Goal: Task Accomplishment & Management: Manage account settings

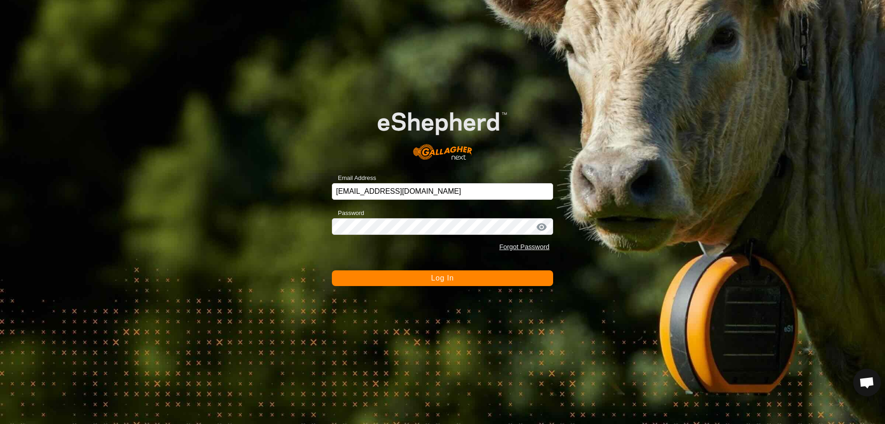
click at [435, 278] on span "Log In" at bounding box center [442, 278] width 23 height 8
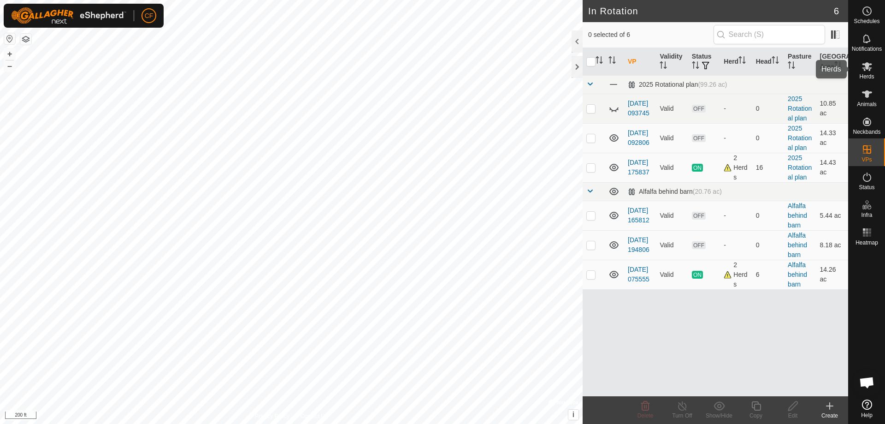
click at [864, 64] on icon at bounding box center [867, 66] width 10 height 9
click at [864, 65] on icon at bounding box center [867, 66] width 10 height 9
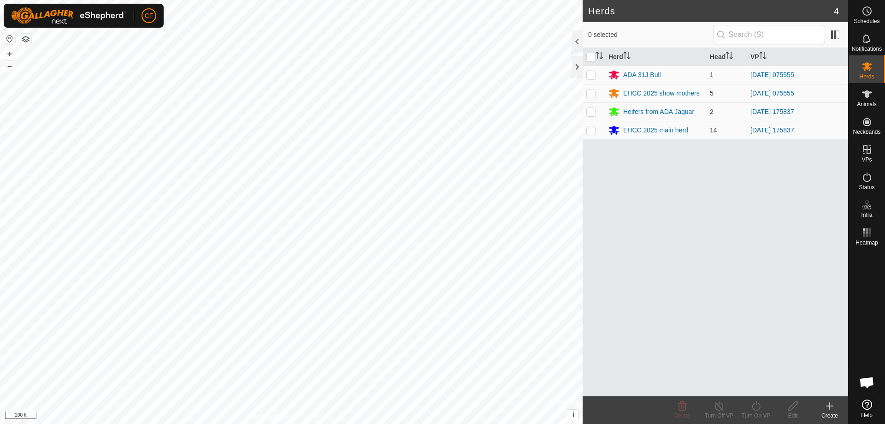
click at [594, 94] on p-checkbox at bounding box center [591, 92] width 9 height 7
checkbox input "true"
click at [594, 112] on p-checkbox at bounding box center [591, 111] width 9 height 7
checkbox input "true"
click at [593, 130] on p-checkbox at bounding box center [591, 129] width 9 height 7
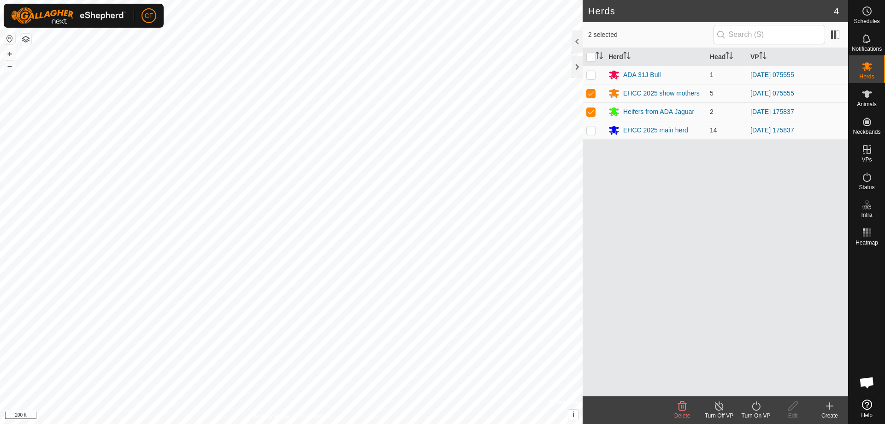
checkbox input "true"
click at [760, 410] on icon at bounding box center [757, 405] width 12 height 11
click at [760, 384] on link "Now" at bounding box center [783, 385] width 91 height 18
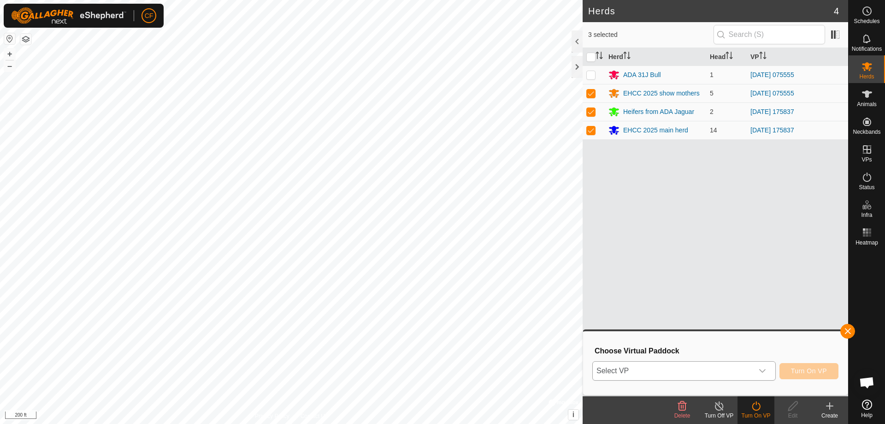
click at [763, 371] on icon "dropdown trigger" at bounding box center [762, 370] width 7 height 7
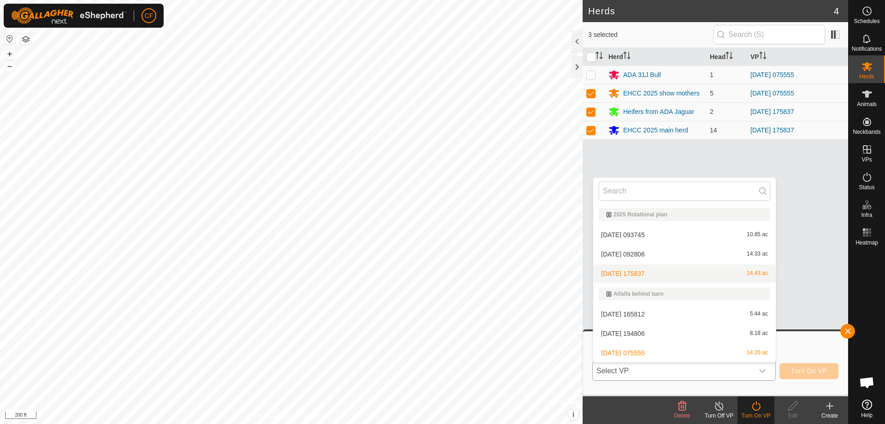
click at [657, 272] on li "[DATE] 175837 14.43 ac" at bounding box center [685, 273] width 183 height 18
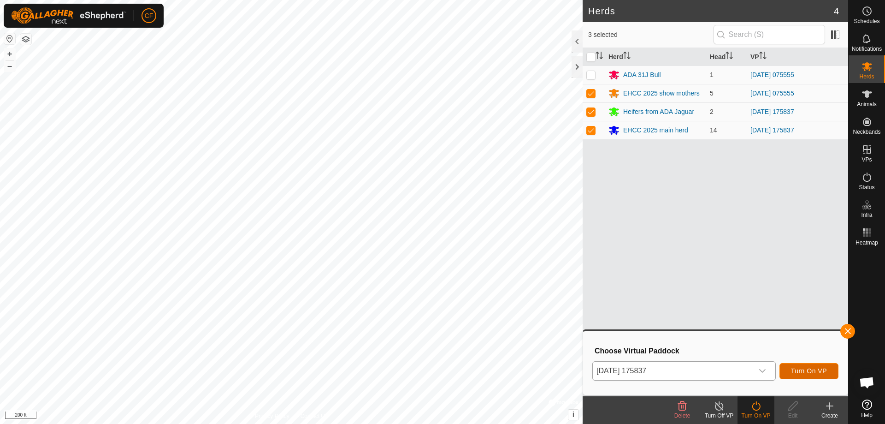
click at [819, 368] on span "Turn On VP" at bounding box center [809, 370] width 36 height 7
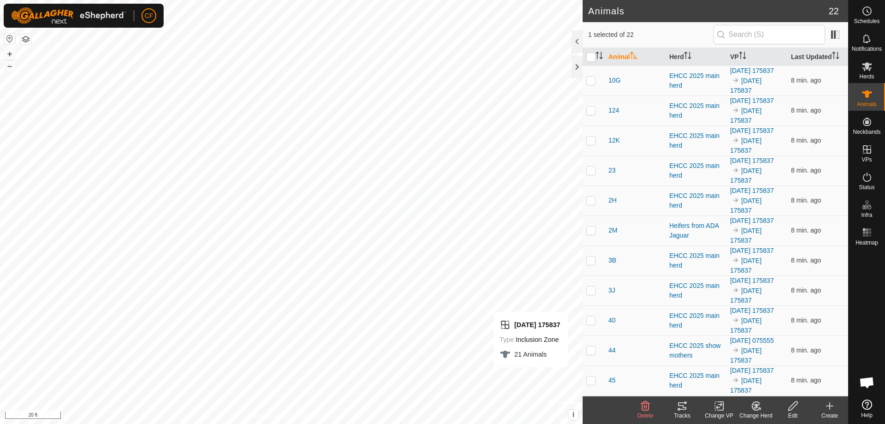
click at [681, 404] on icon at bounding box center [682, 405] width 11 height 11
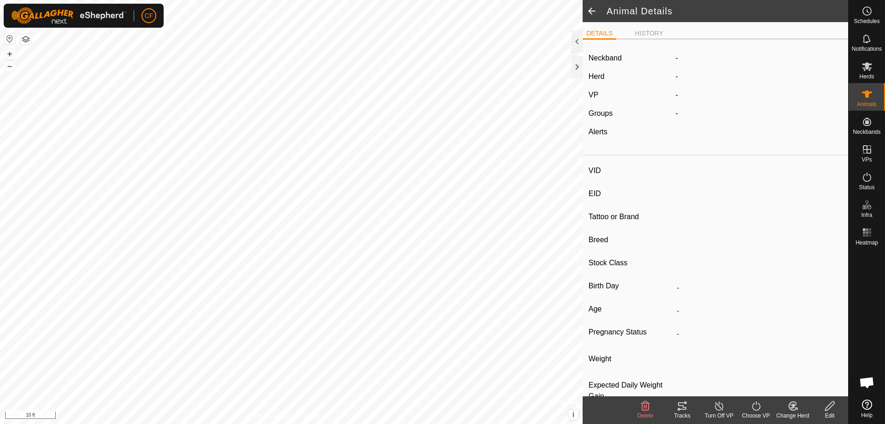
type input "23"
type input "-"
type input "WFCC 14H"
type input "Angus"
type input "-"
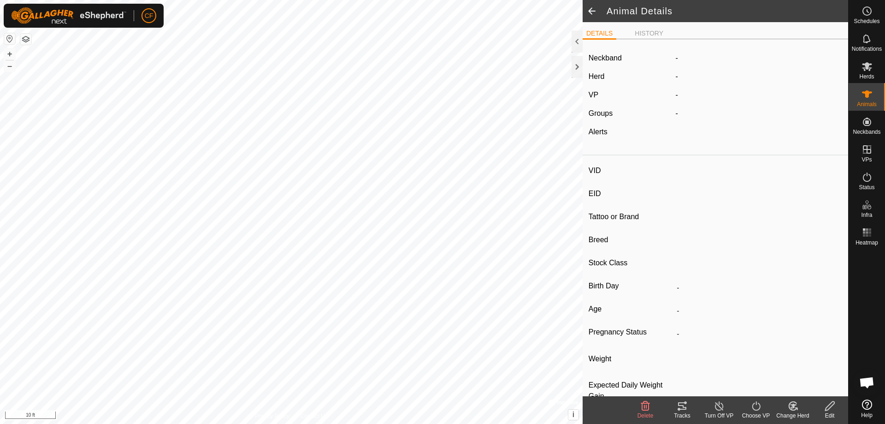
type input "05/2020"
type input "5 years 6 months"
type input "Pregnant"
type input "0 kg"
type input "-"
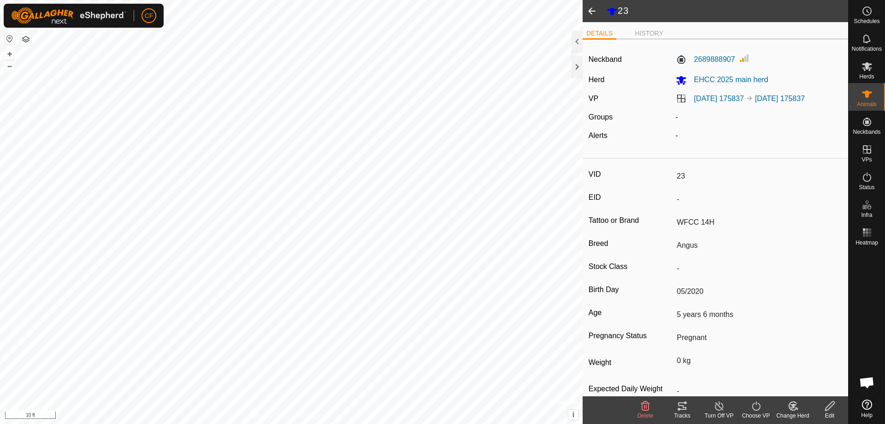
click at [684, 410] on icon at bounding box center [682, 405] width 8 height 7
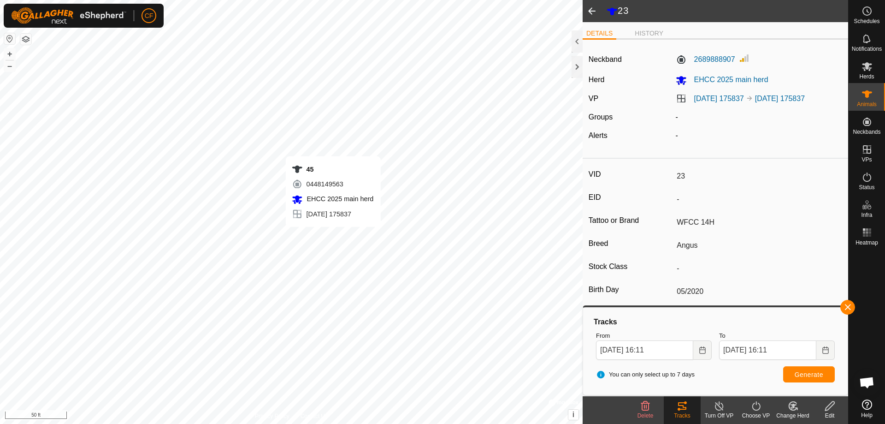
type input "-"
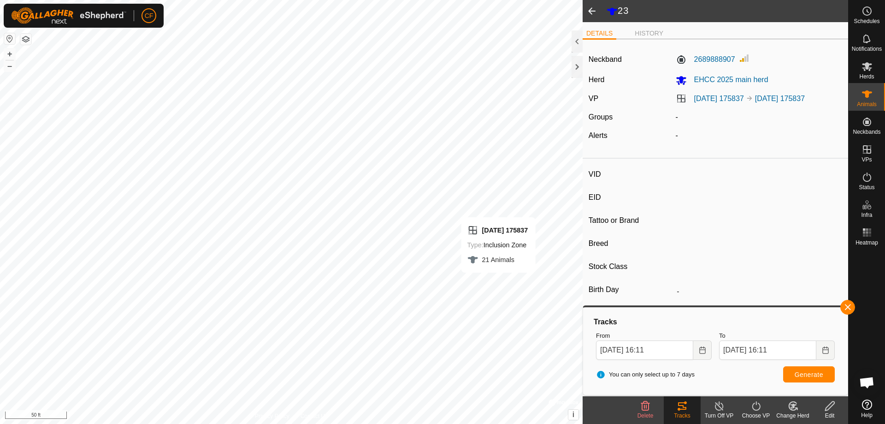
type input "45"
type input "-"
type input "CHSF 28H"
type input "Angus"
type input "-"
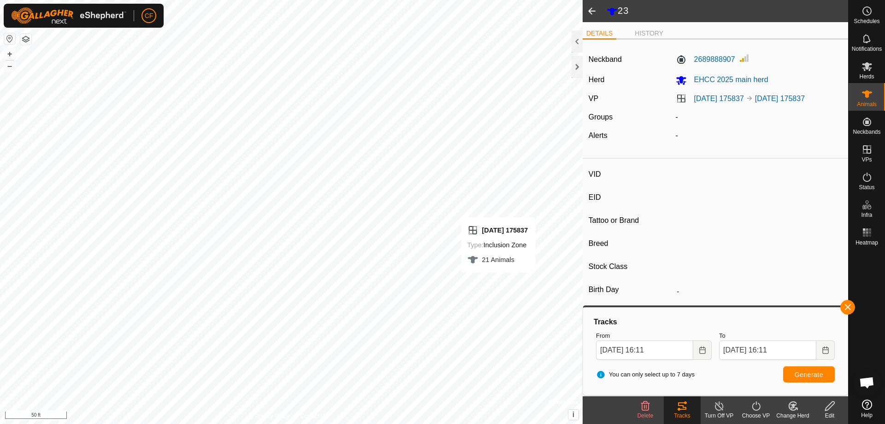
type input "02/2020"
type input "5 years 9 months"
type input "0 kg"
type input "-"
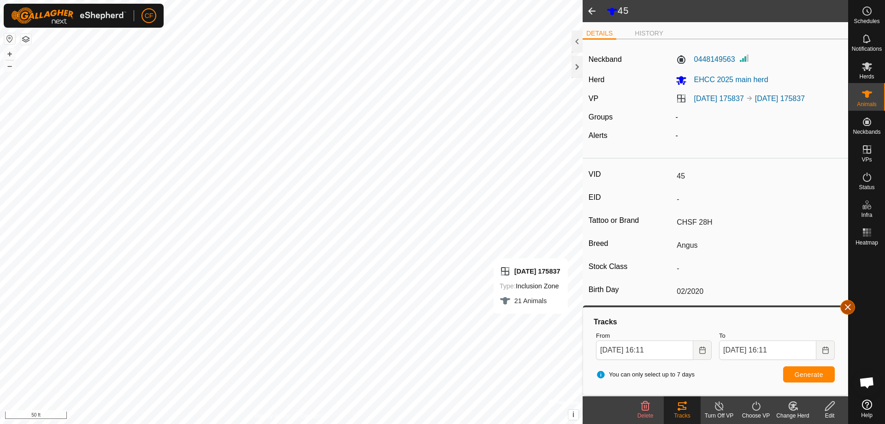
click at [846, 304] on button "button" at bounding box center [848, 307] width 15 height 15
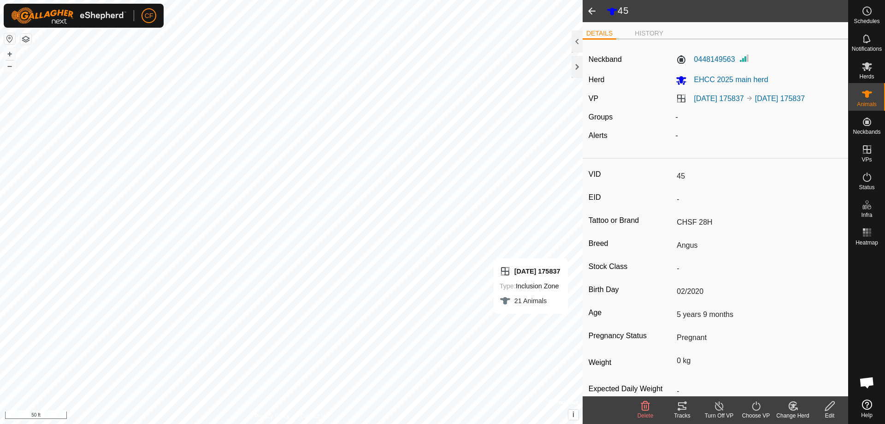
click at [682, 405] on icon at bounding box center [682, 405] width 8 height 7
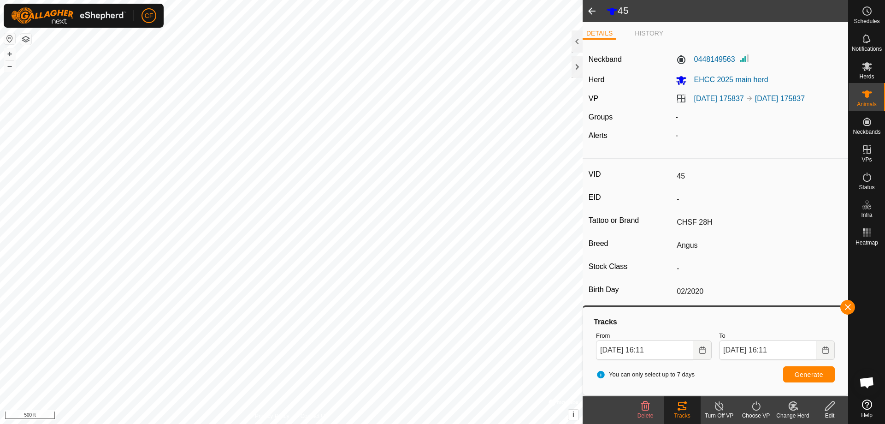
type input "45"
type input "CHSF 28H"
